Goal: Task Accomplishment & Management: Use online tool/utility

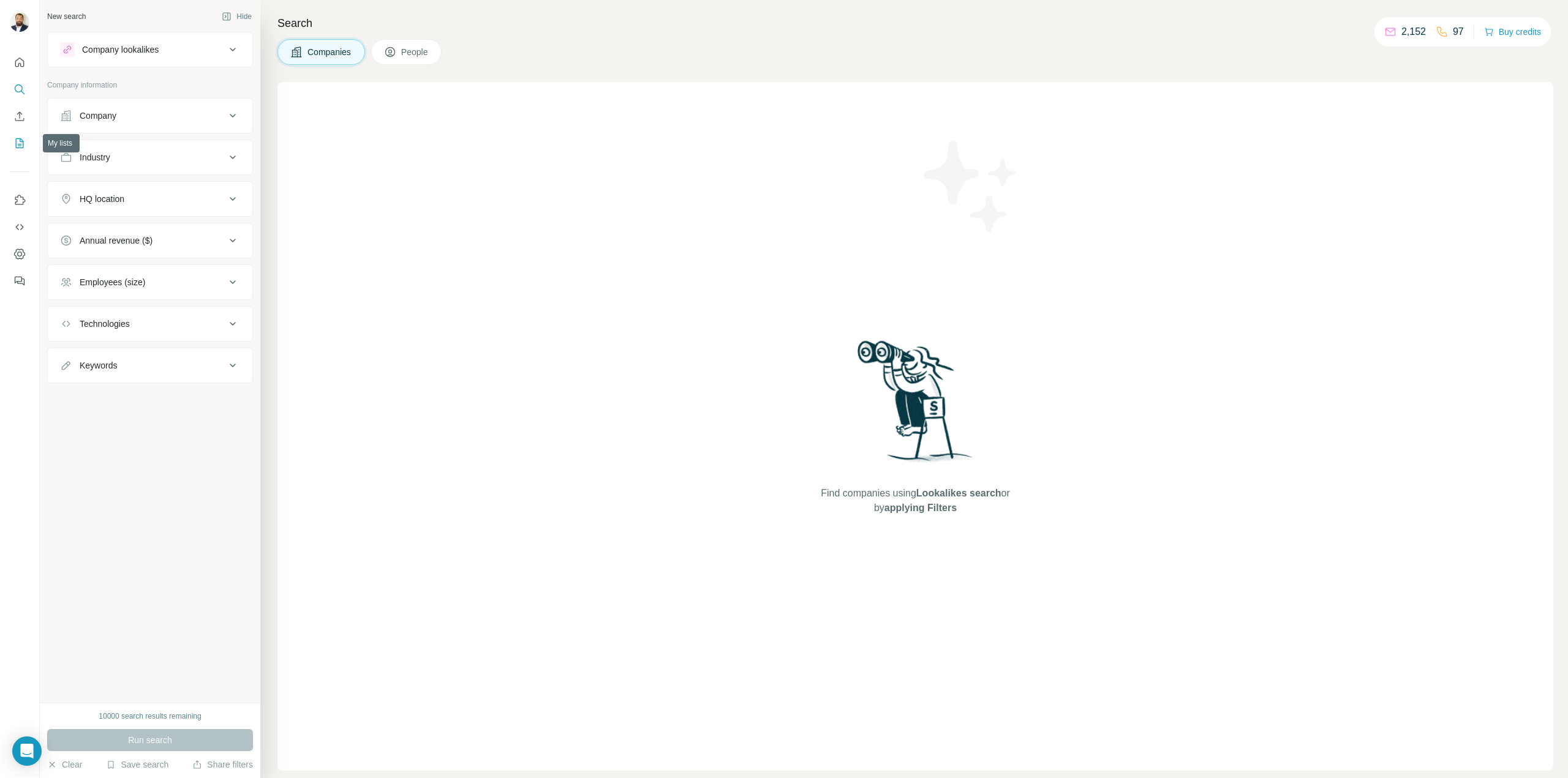
click at [19, 149] on icon "My lists" at bounding box center [20, 143] width 13 height 13
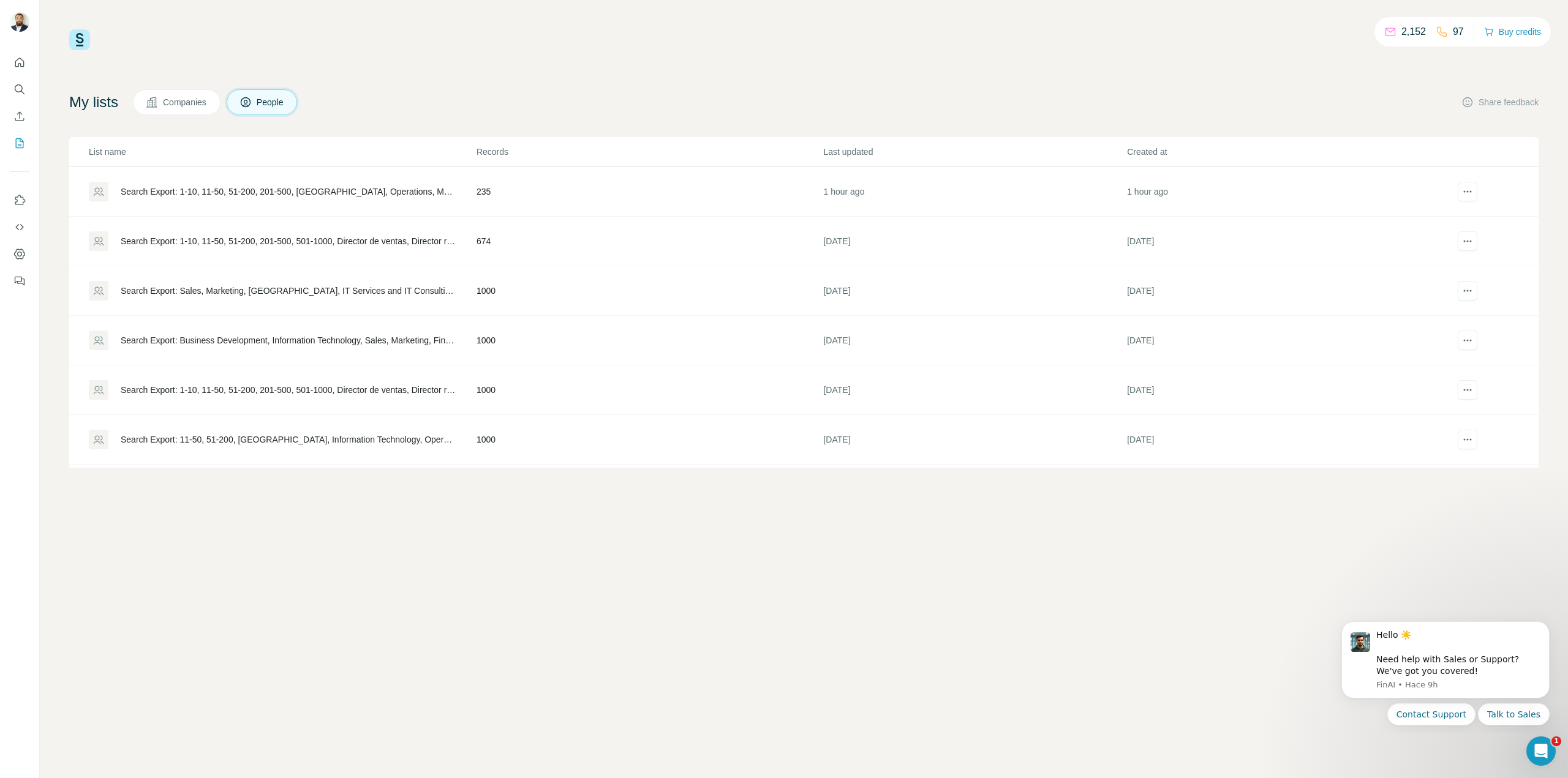
click at [346, 193] on div "Search Export: 1-10, 11-50, 51-200, 201-500, [GEOGRAPHIC_DATA], Operations, Mar…" at bounding box center [287, 192] width 335 height 13
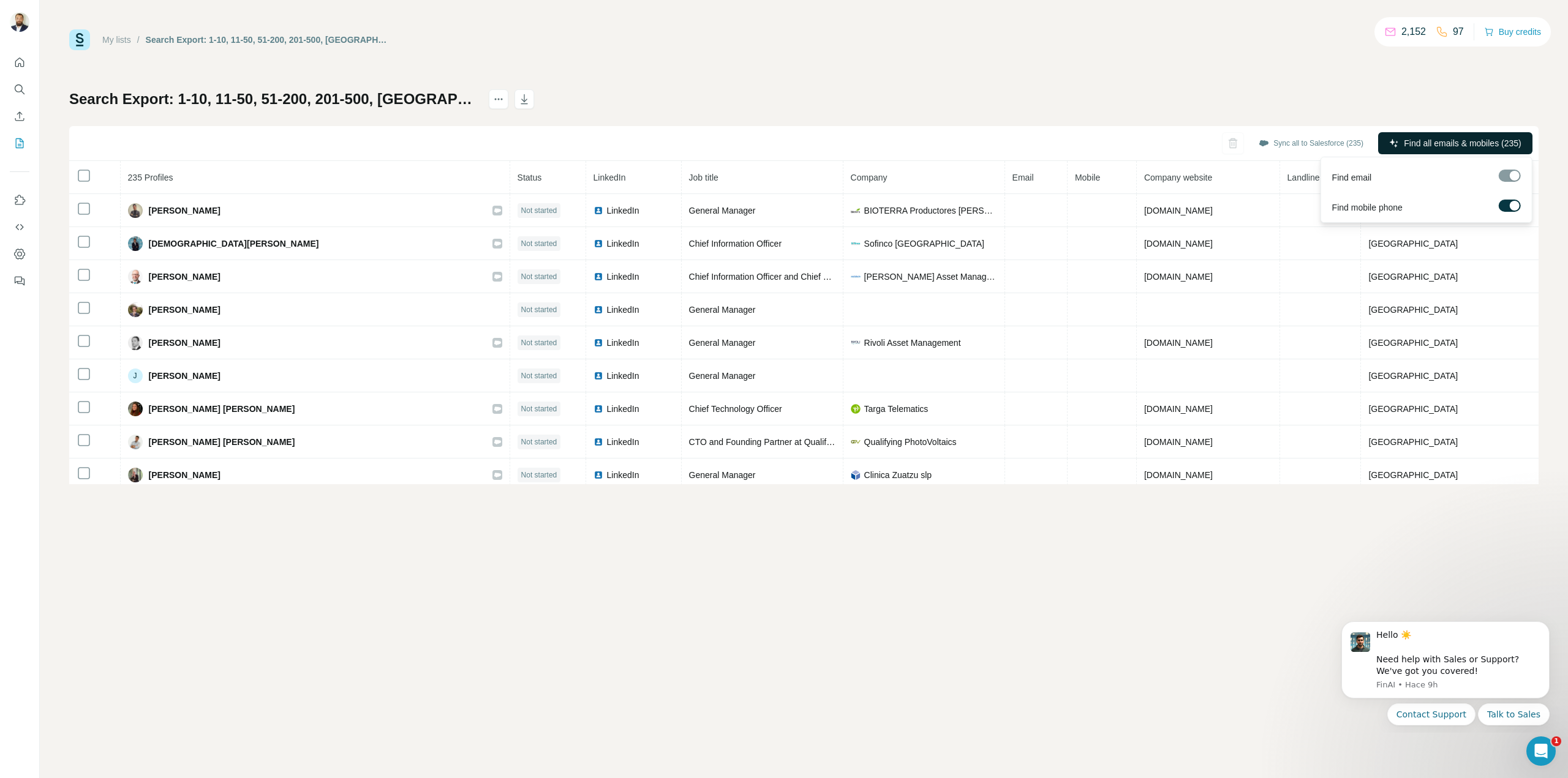
click at [1424, 149] on span "Find all emails & mobiles (235)" at bounding box center [1462, 143] width 117 height 13
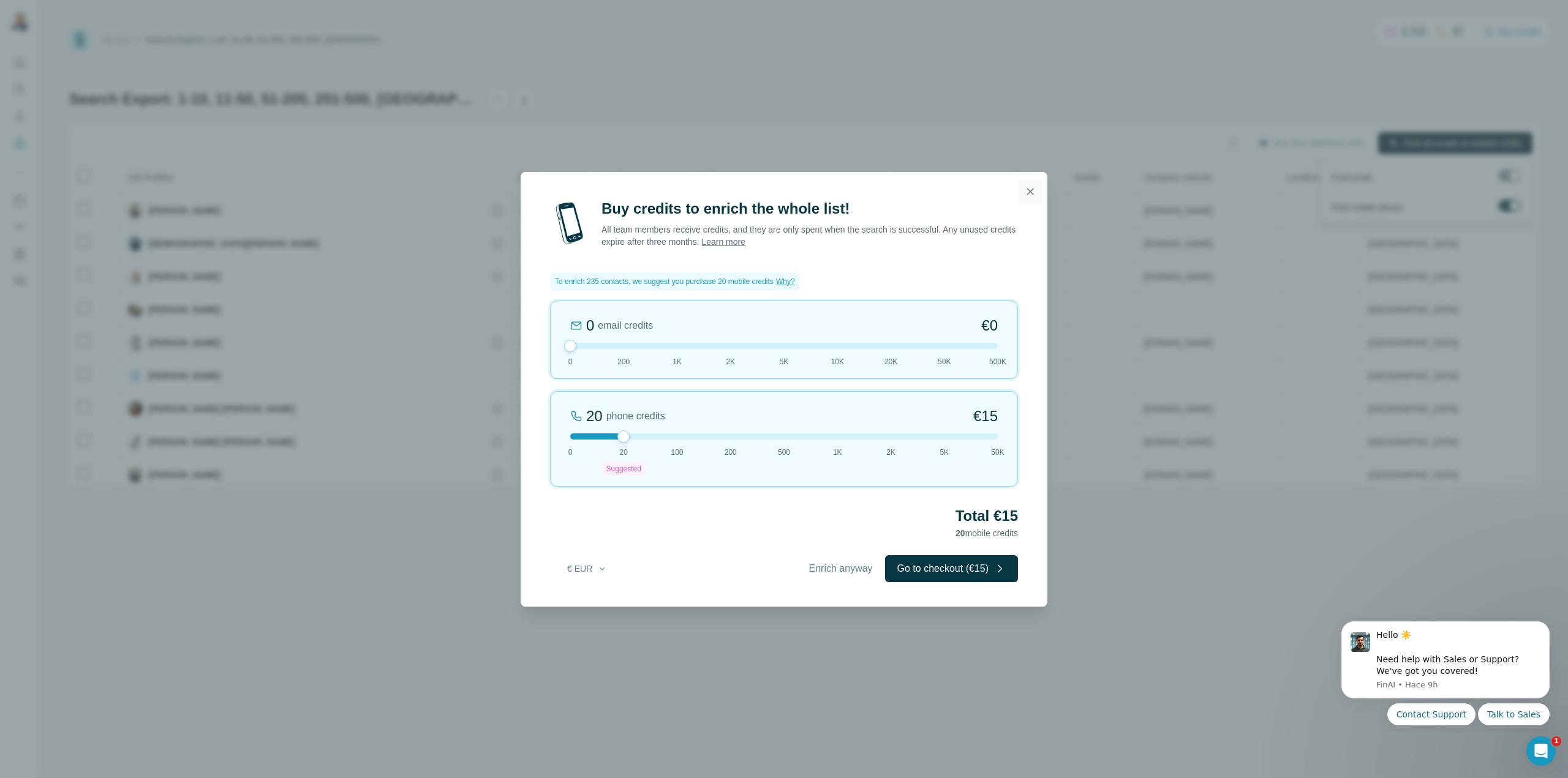
click at [1031, 190] on icon "button" at bounding box center [1030, 192] width 13 height 13
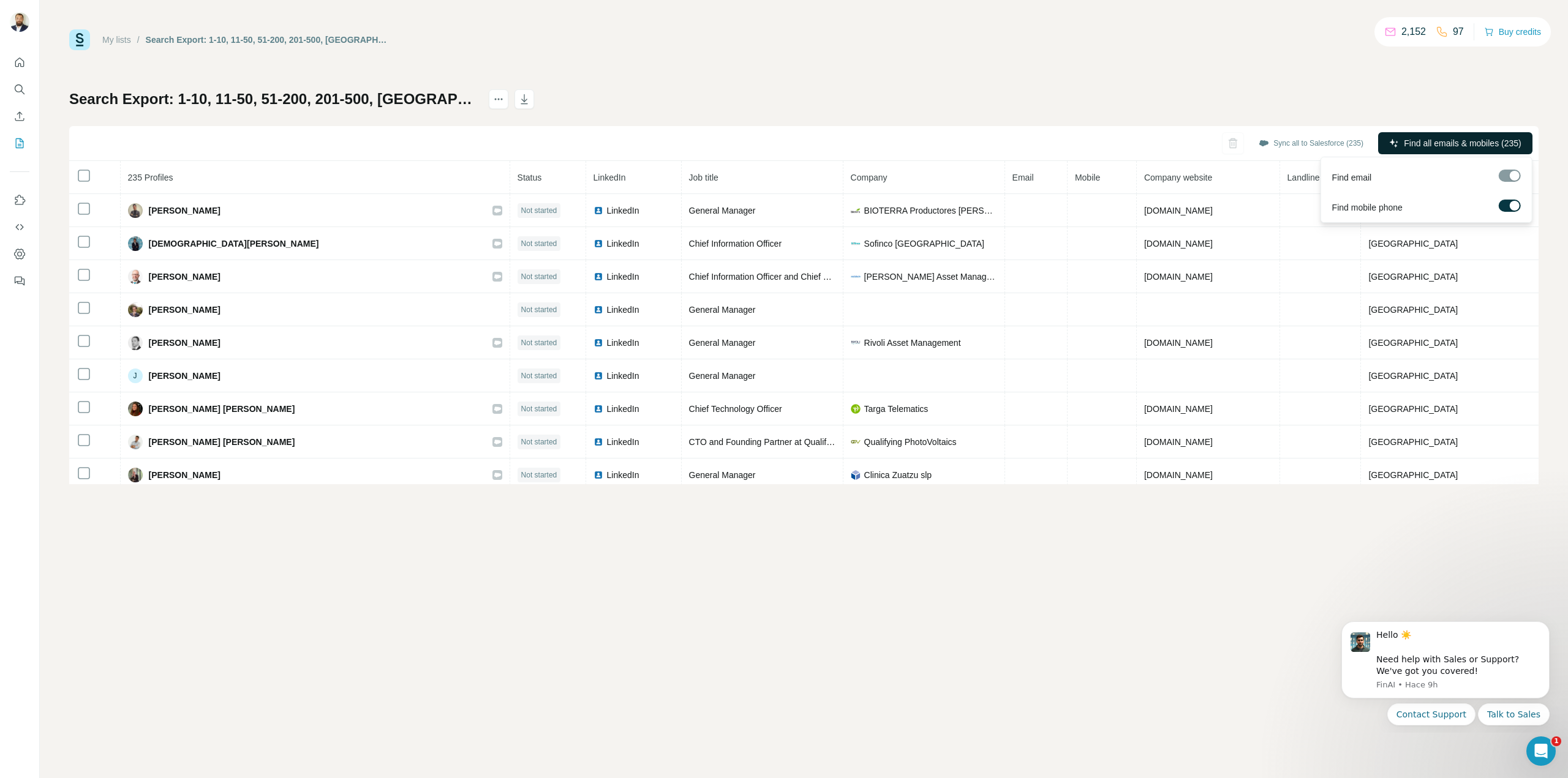
click at [1503, 205] on label at bounding box center [1510, 206] width 22 height 13
click at [1467, 148] on span "Find all emails (235)" at bounding box center [1483, 143] width 77 height 13
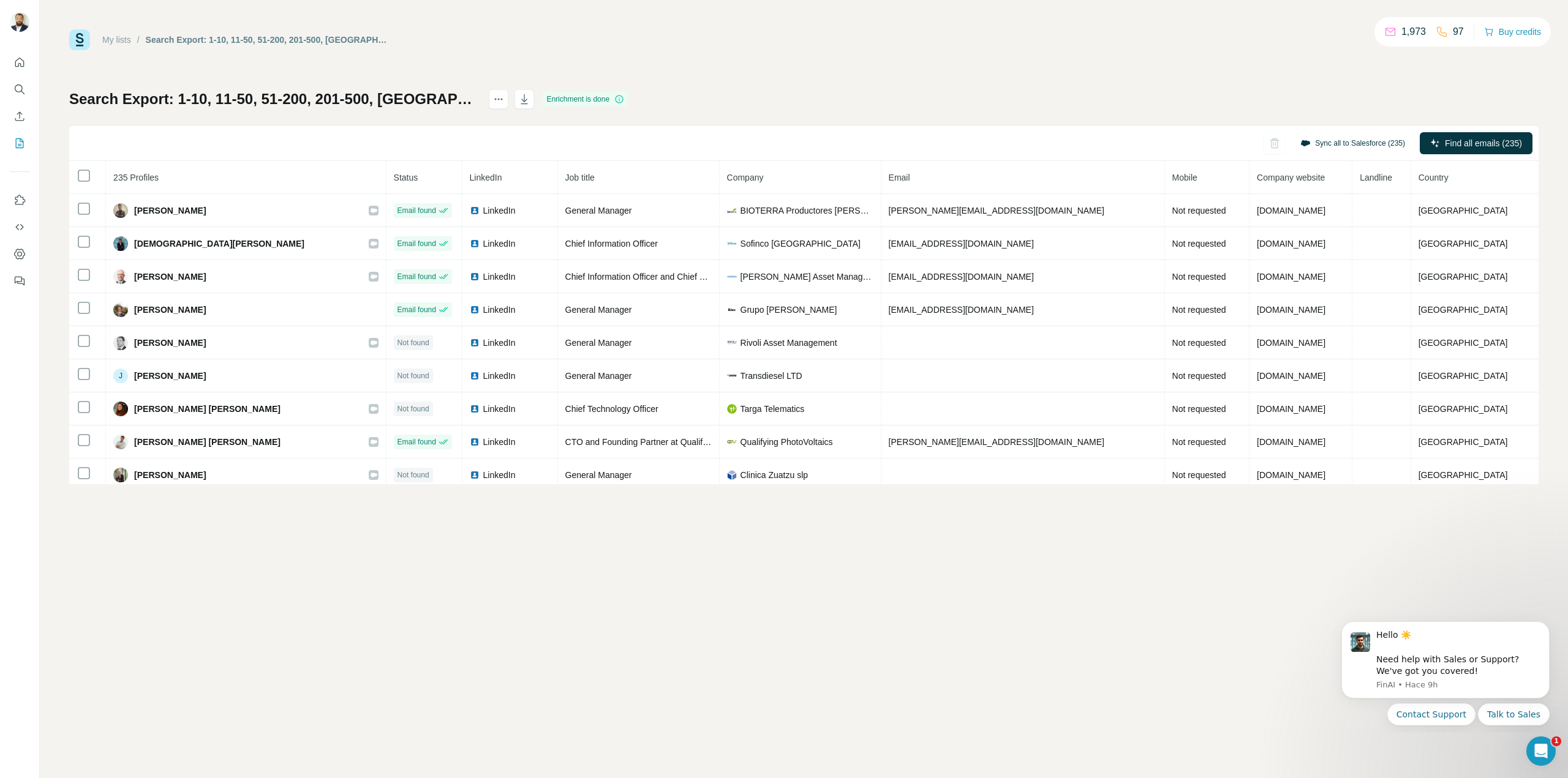
click at [1364, 140] on button "Sync all to Salesforce (235)" at bounding box center [1353, 143] width 122 height 18
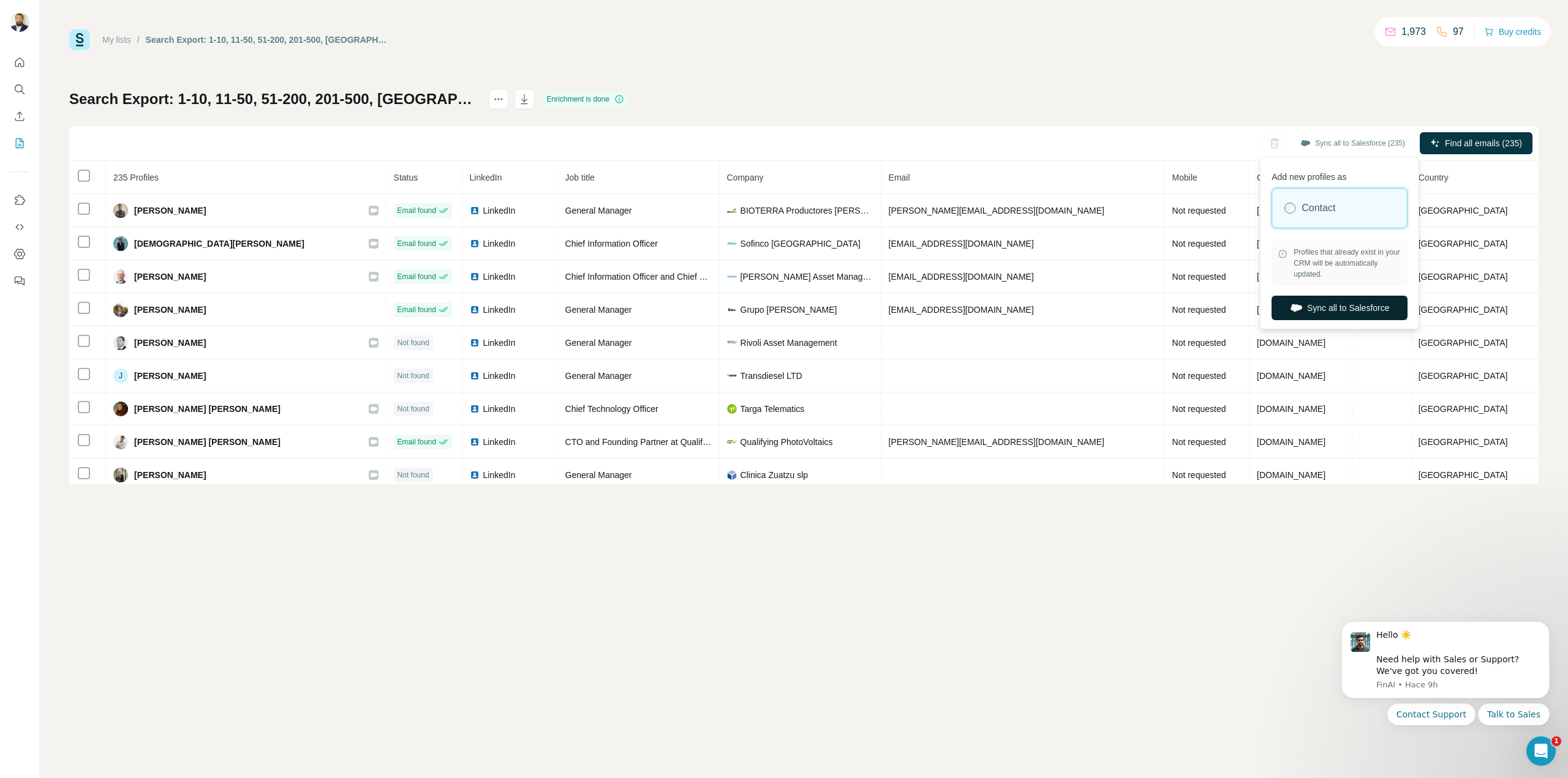
click at [1324, 310] on button "Sync all to Salesforce" at bounding box center [1339, 307] width 136 height 24
